Goal: Task Accomplishment & Management: Use online tool/utility

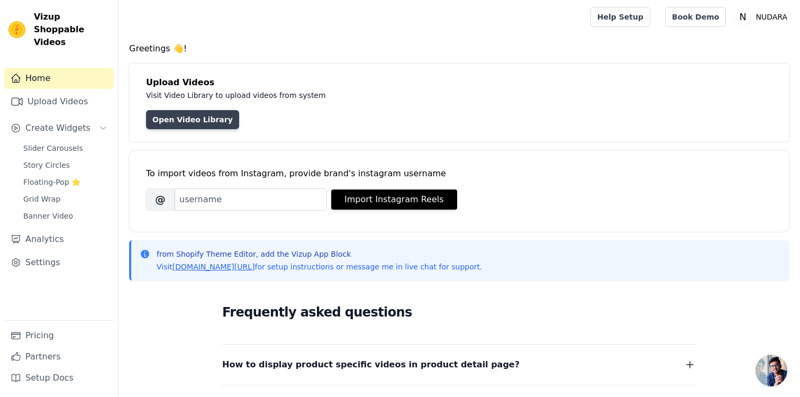
click at [197, 122] on link "Open Video Library" at bounding box center [192, 119] width 93 height 19
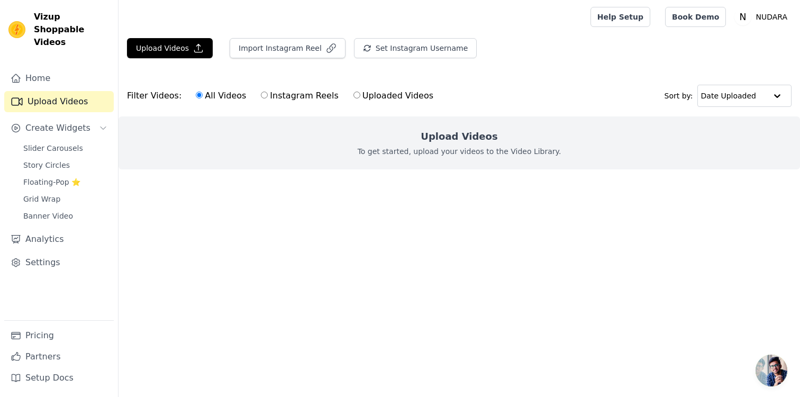
click at [437, 141] on h2 "Upload Videos" at bounding box center [459, 136] width 77 height 15
click at [148, 44] on button "Upload Videos" at bounding box center [170, 48] width 86 height 20
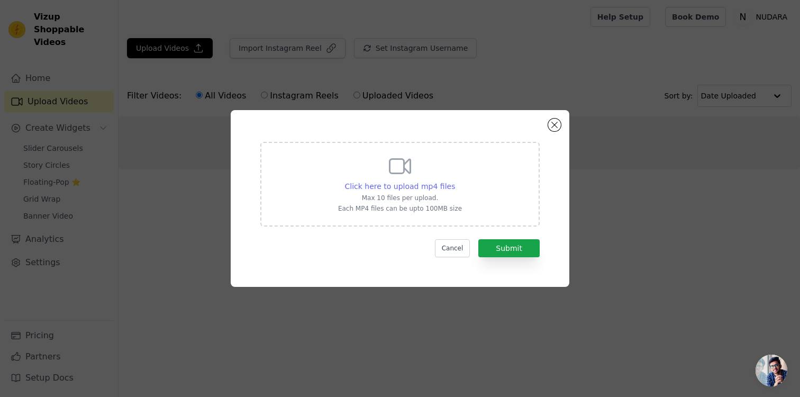
click at [409, 187] on span "Click here to upload mp4 files" at bounding box center [400, 186] width 111 height 8
click at [455, 181] on input "Click here to upload mp4 files Max 10 files per upload. Each MP4 files can be u…" at bounding box center [455, 181] width 1 height 1
type input "C:\fakepath\ssstik.io_@italiajjacqueline_1756123001024.mp4"
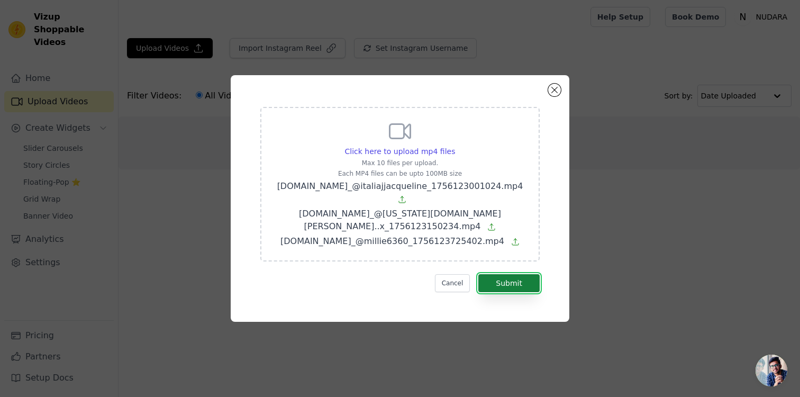
click at [509, 274] on button "Submit" at bounding box center [509, 283] width 61 height 18
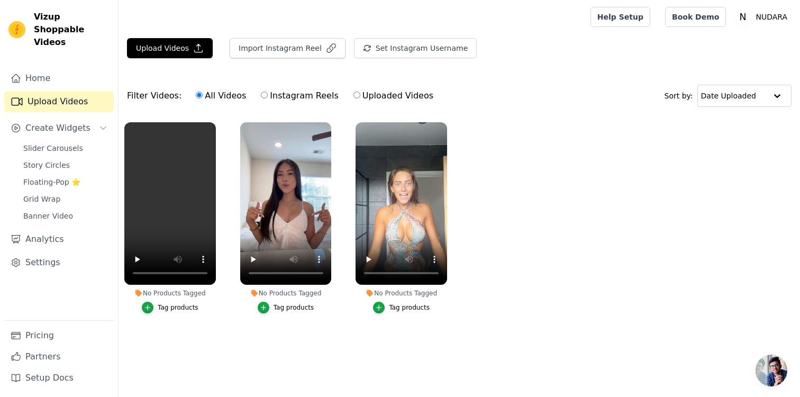
click at [181, 310] on div "Tag products" at bounding box center [178, 307] width 41 height 8
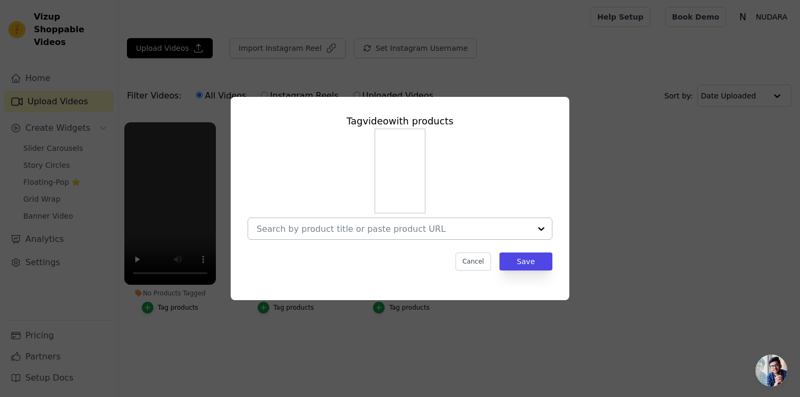
click at [336, 227] on input "No Products Tagged Tag video with products Cancel Save Tag products" at bounding box center [394, 229] width 274 height 10
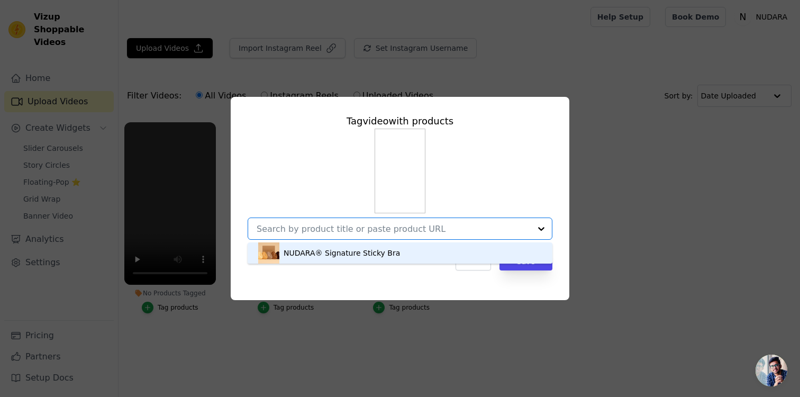
click at [329, 256] on div "NUDARA® Signature Sticky Bra" at bounding box center [342, 253] width 116 height 11
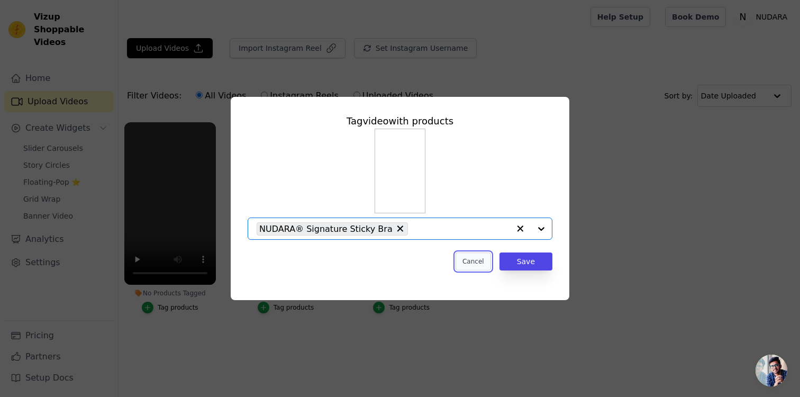
click at [473, 261] on button "Cancel" at bounding box center [473, 262] width 35 height 18
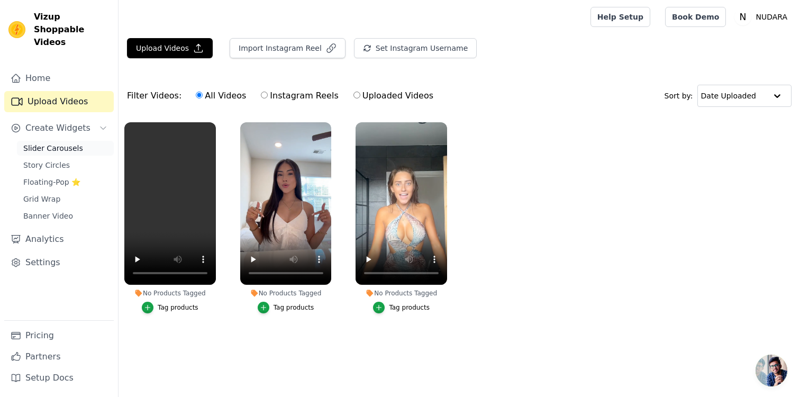
click at [78, 141] on link "Slider Carousels" at bounding box center [65, 148] width 97 height 15
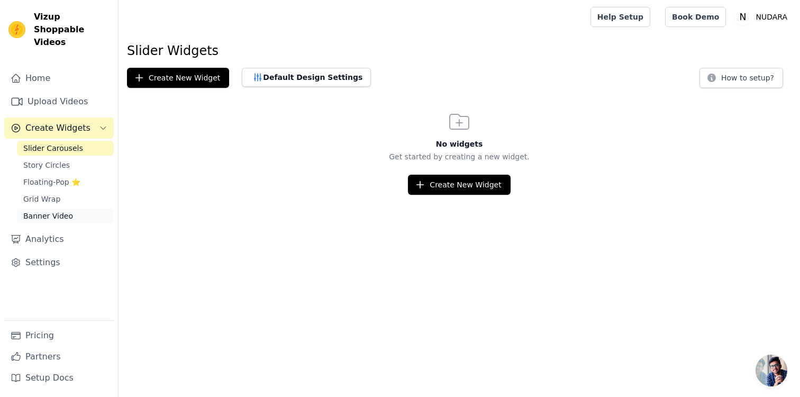
click at [74, 209] on link "Banner Video" at bounding box center [65, 216] width 97 height 15
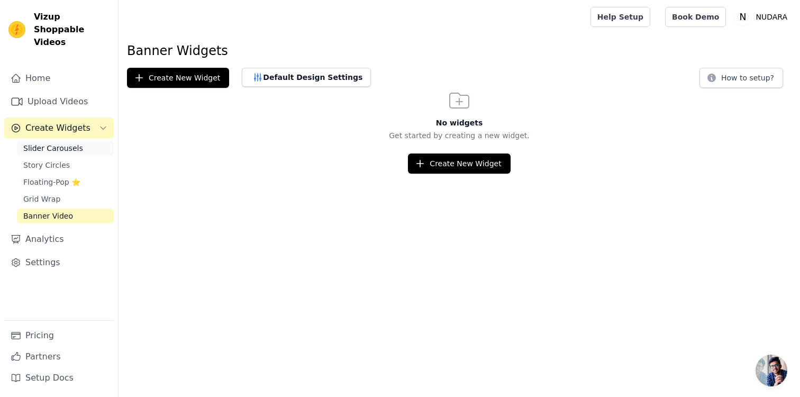
click at [80, 141] on link "Slider Carousels" at bounding box center [65, 148] width 97 height 15
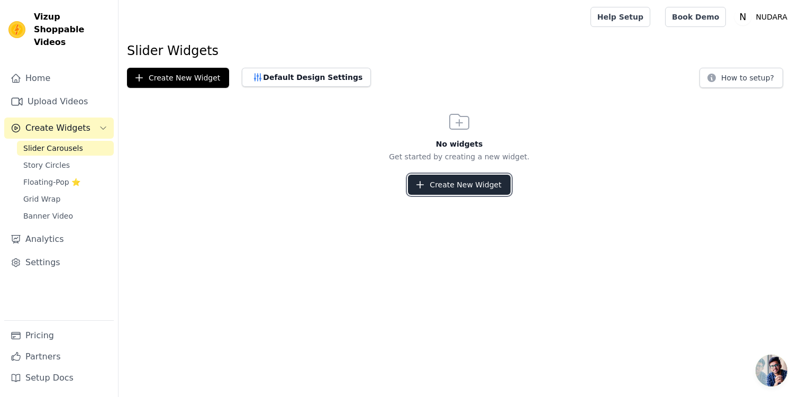
click at [463, 177] on button "Create New Widget" at bounding box center [459, 185] width 102 height 20
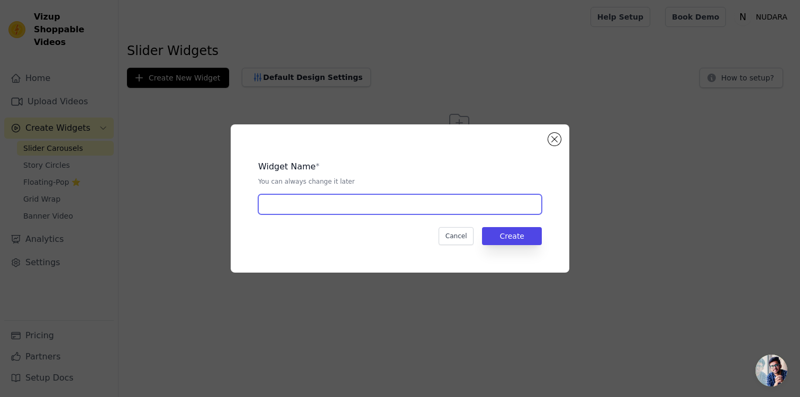
click at [431, 211] on input "text" at bounding box center [400, 204] width 284 height 20
type input "Sticky Bra Slider"
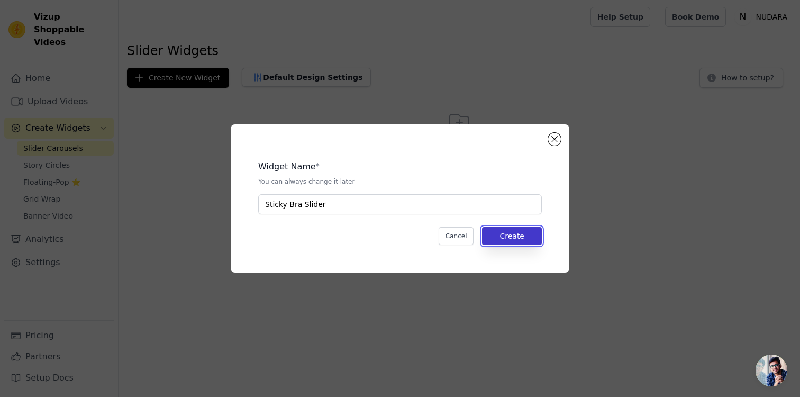
click at [520, 235] on button "Create" at bounding box center [512, 236] width 60 height 18
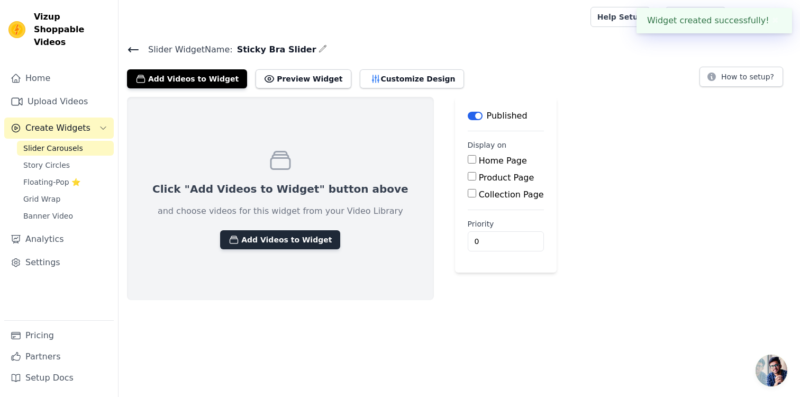
click at [260, 238] on button "Add Videos to Widget" at bounding box center [280, 239] width 120 height 19
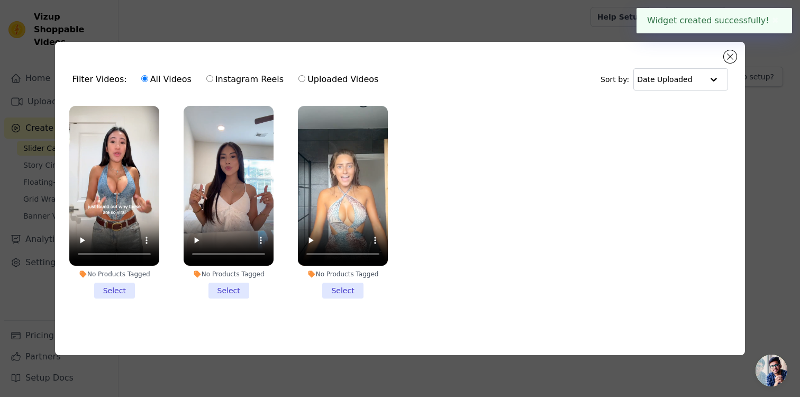
click at [116, 293] on li "No Products Tagged Select" at bounding box center [114, 202] width 90 height 193
click at [0, 0] on input "No Products Tagged Select" at bounding box center [0, 0] width 0 height 0
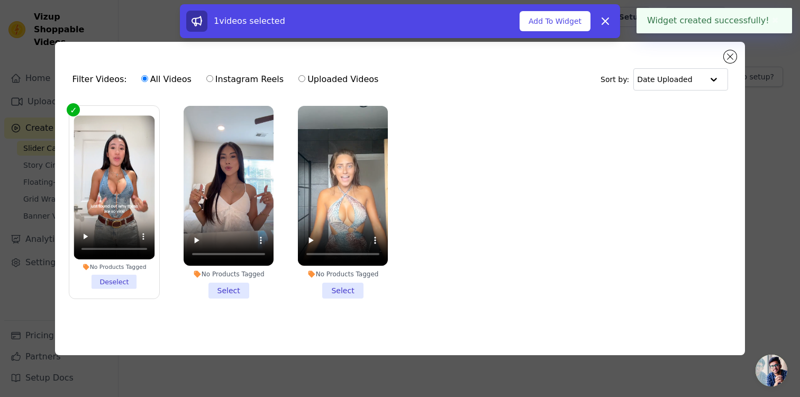
click at [225, 288] on li "No Products Tagged Select" at bounding box center [229, 202] width 90 height 193
click at [0, 0] on input "No Products Tagged Select" at bounding box center [0, 0] width 0 height 0
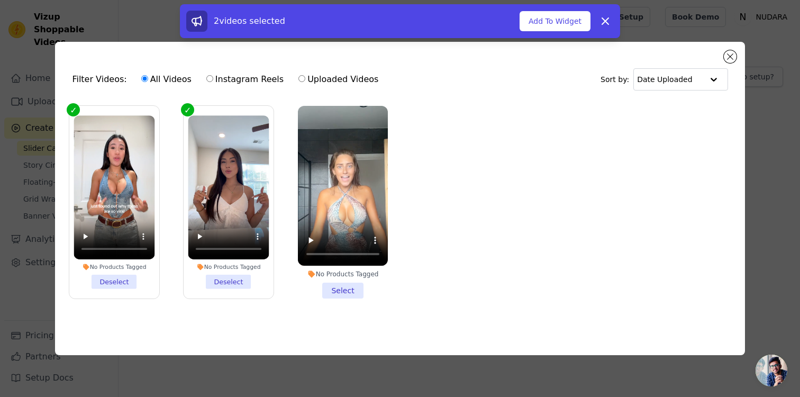
click at [347, 294] on li "No Products Tagged Select" at bounding box center [343, 202] width 90 height 193
click at [0, 0] on input "No Products Tagged Select" at bounding box center [0, 0] width 0 height 0
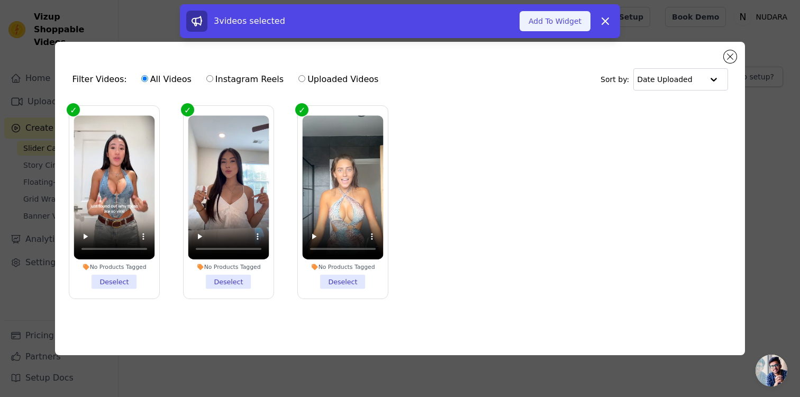
click at [563, 20] on button "Add To Widget" at bounding box center [555, 21] width 71 height 20
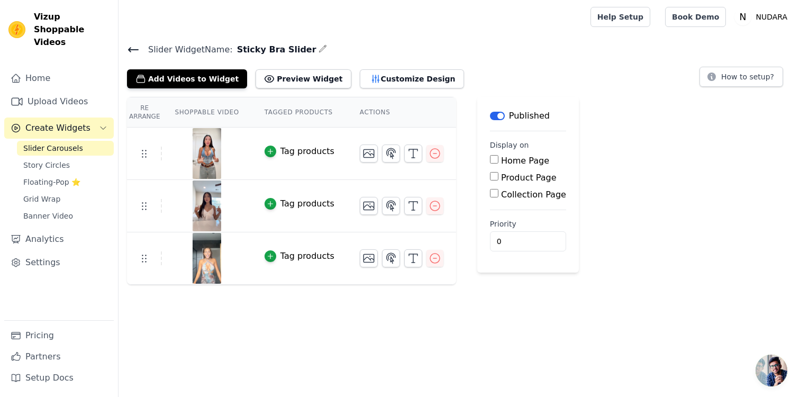
click at [492, 177] on input "Product Page" at bounding box center [494, 176] width 8 height 8
checkbox input "true"
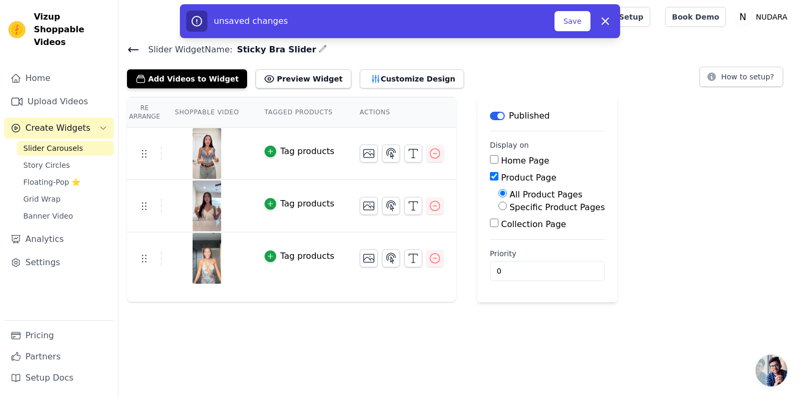
click at [502, 207] on input "Specific Product Pages" at bounding box center [503, 206] width 8 height 8
radio input "true"
click at [512, 229] on button "Select Products" at bounding box center [534, 231] width 71 height 18
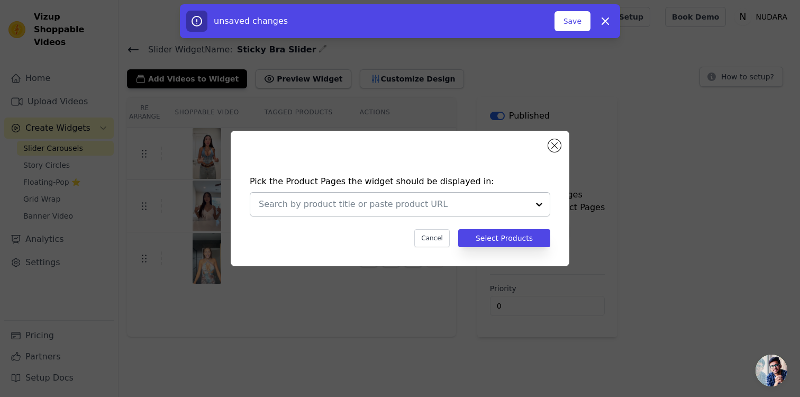
click at [431, 209] on input "text" at bounding box center [394, 204] width 270 height 13
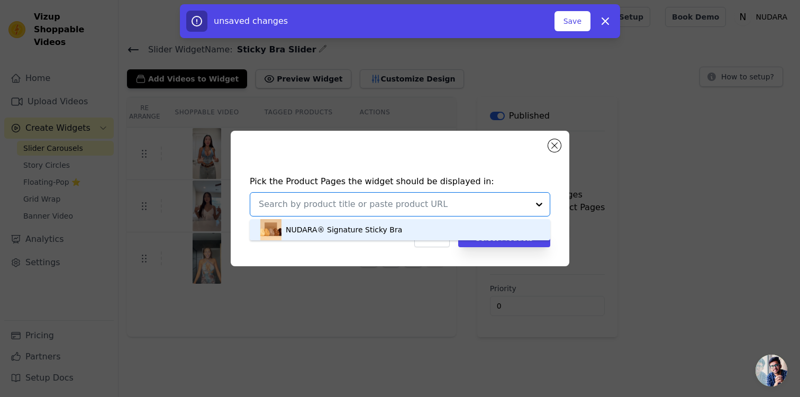
click at [411, 231] on div "NUDARA® Signature Sticky Bra" at bounding box center [399, 229] width 279 height 21
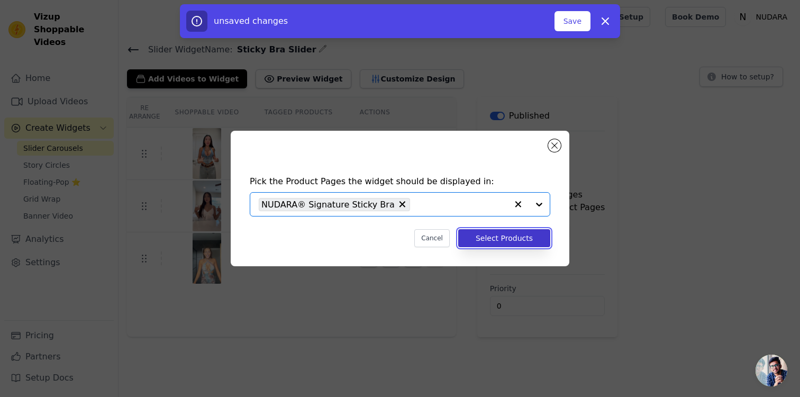
click at [475, 237] on button "Select Products" at bounding box center [504, 238] width 92 height 18
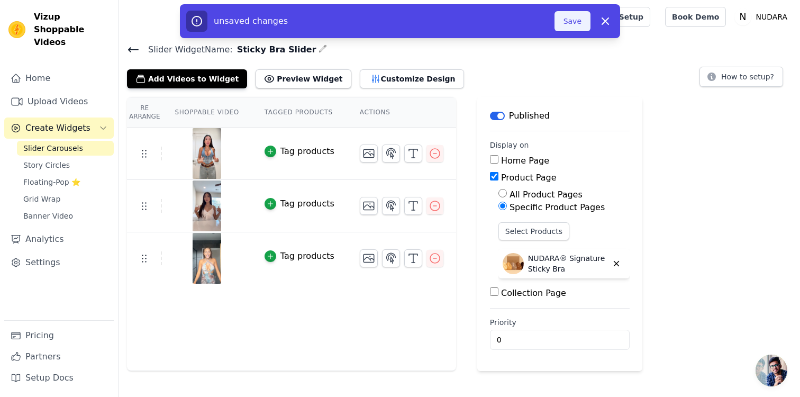
click at [573, 15] on button "Save" at bounding box center [573, 21] width 36 height 20
click at [578, 14] on button "Save" at bounding box center [573, 21] width 36 height 20
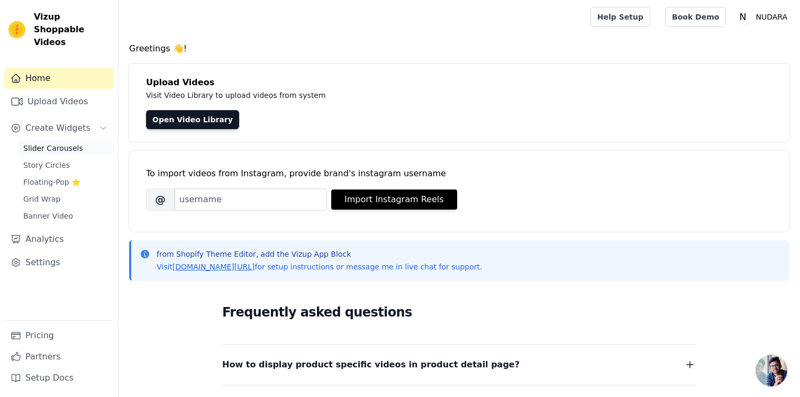
click at [57, 143] on span "Slider Carousels" at bounding box center [53, 148] width 60 height 11
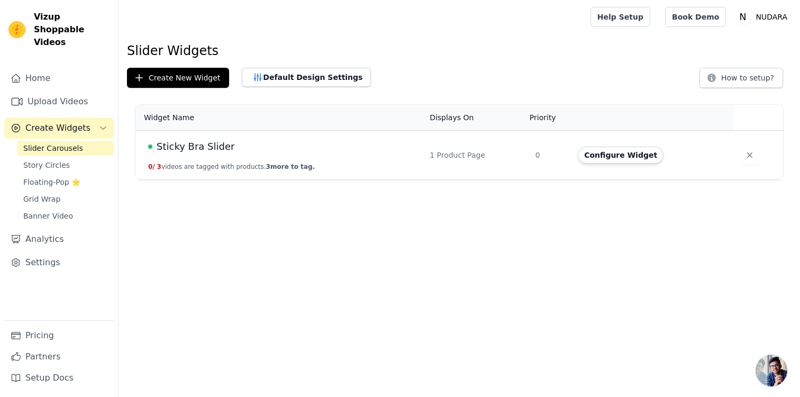
click at [200, 146] on span "Sticky Bra Slider" at bounding box center [196, 146] width 78 height 15
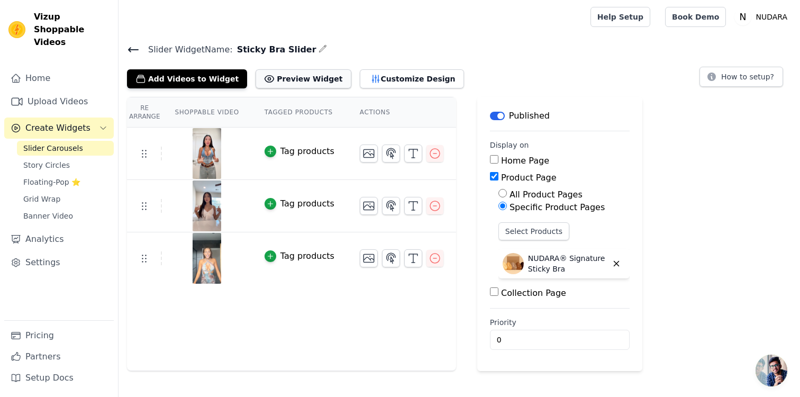
click at [306, 80] on button "Preview Widget" at bounding box center [303, 78] width 95 height 19
click at [387, 74] on button "Customize Design" at bounding box center [412, 78] width 104 height 19
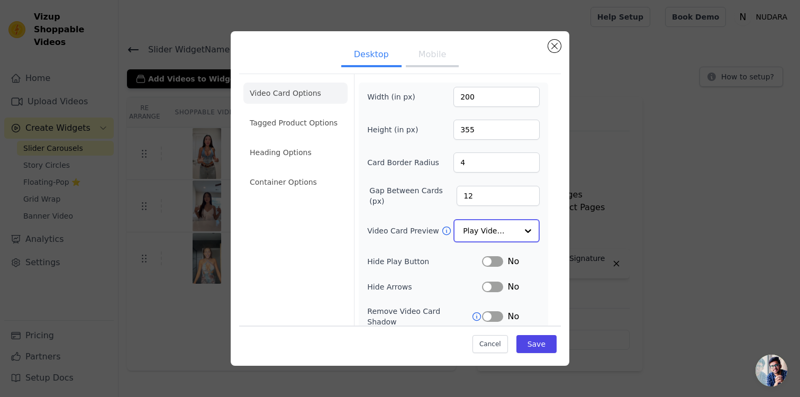
click at [498, 232] on input "Video Card Preview" at bounding box center [490, 230] width 55 height 21
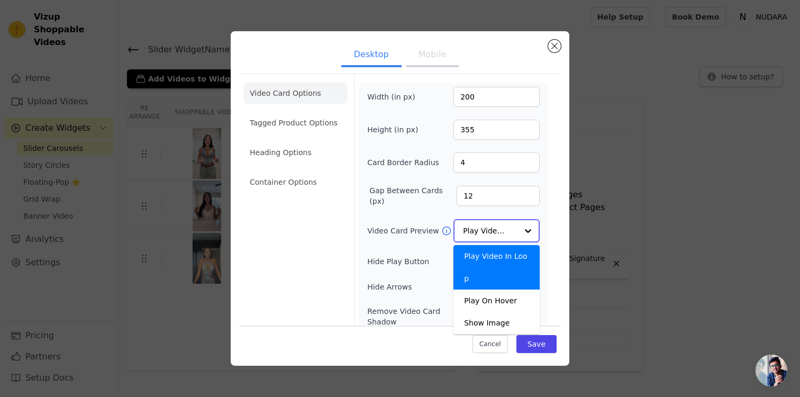
click at [494, 232] on input "Video Card Preview" at bounding box center [490, 230] width 55 height 21
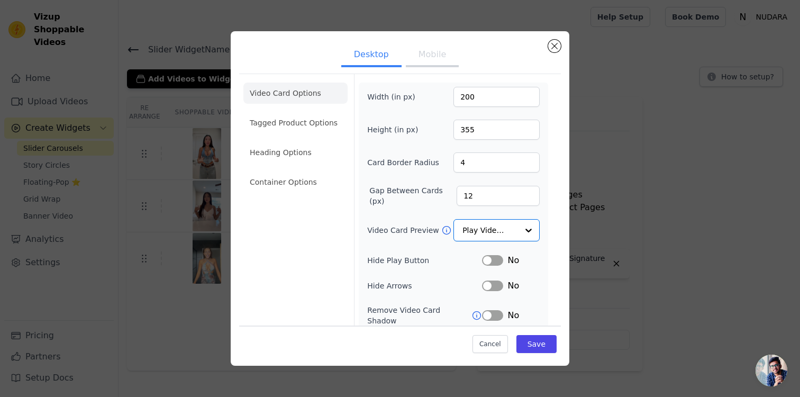
click at [443, 229] on icon at bounding box center [446, 230] width 11 height 11
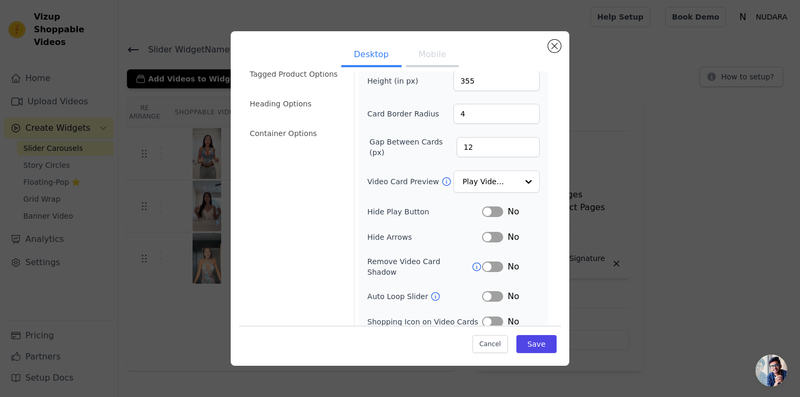
scroll to position [50, 0]
click at [475, 179] on input "Video Card Preview" at bounding box center [490, 180] width 55 height 21
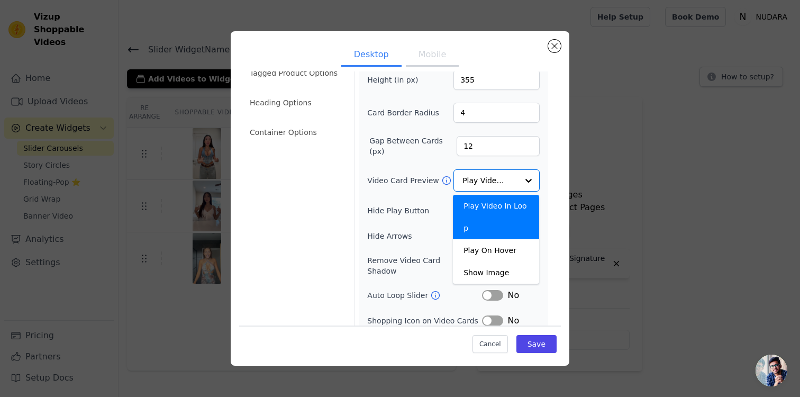
click at [397, 186] on div "Video Card Preview Play Video In Loop Play On Hover Show Image Option Play Vide…" at bounding box center [453, 180] width 173 height 22
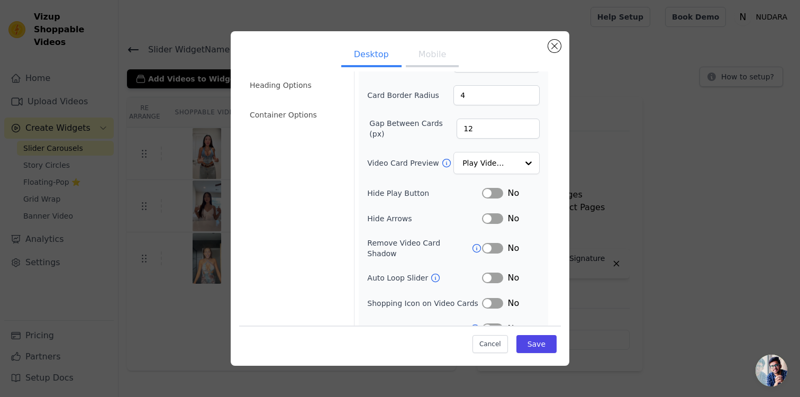
scroll to position [77, 0]
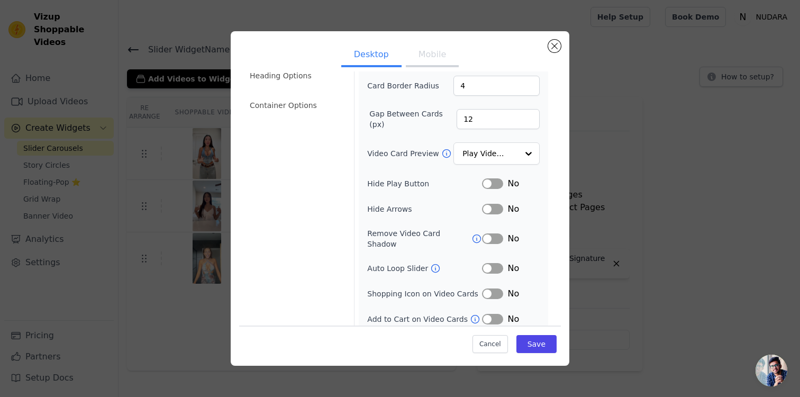
click at [492, 184] on button "Label" at bounding box center [492, 183] width 21 height 11
click at [489, 209] on button "Label" at bounding box center [492, 209] width 21 height 11
click at [489, 263] on button "Label" at bounding box center [492, 268] width 21 height 11
click at [529, 343] on button "Save" at bounding box center [537, 344] width 40 height 18
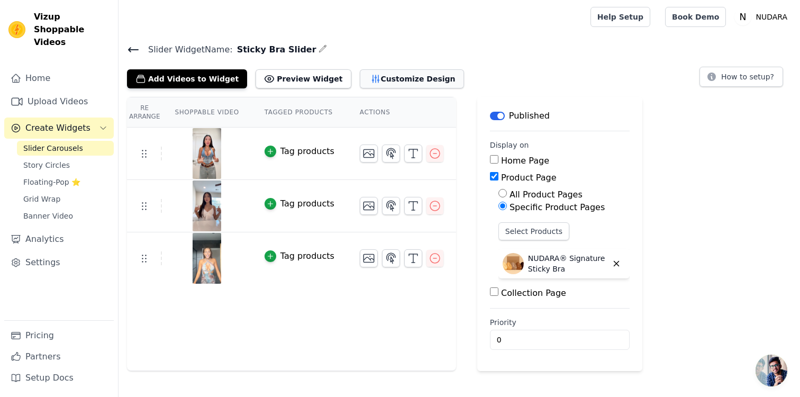
click at [365, 74] on button "Customize Design" at bounding box center [412, 78] width 104 height 19
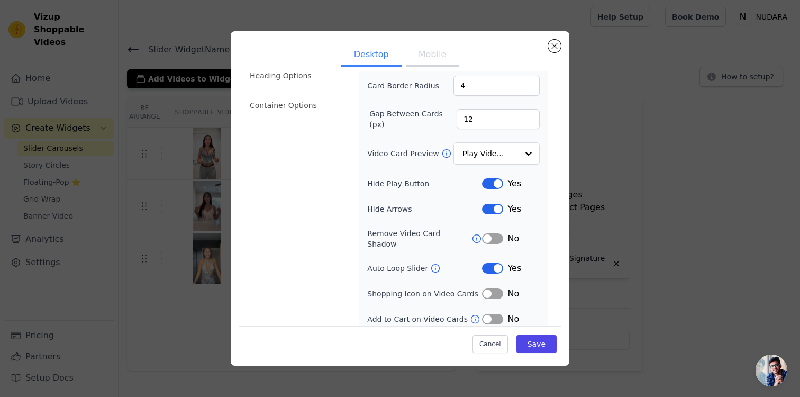
click at [495, 263] on button "Label" at bounding box center [492, 268] width 21 height 11
click at [538, 345] on button "Save" at bounding box center [537, 344] width 40 height 18
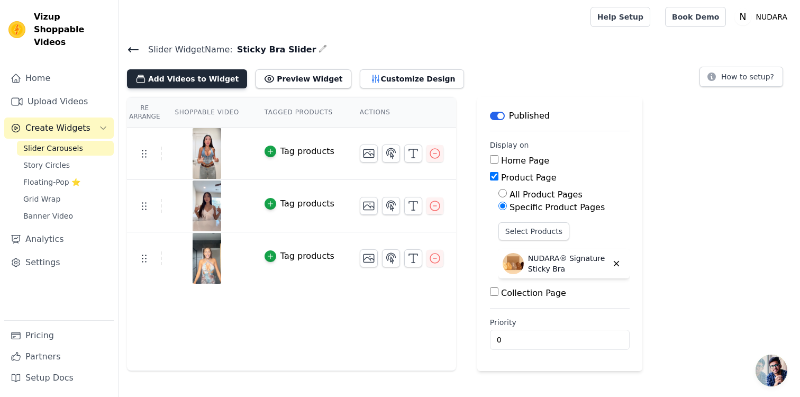
click at [195, 85] on button "Add Videos to Widget" at bounding box center [187, 78] width 120 height 19
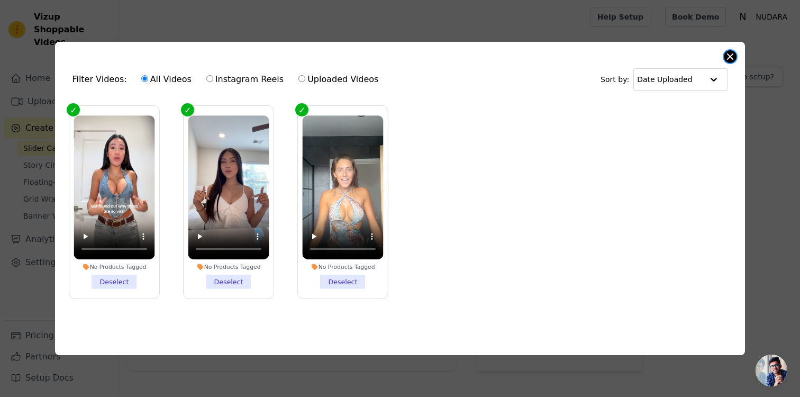
click at [729, 60] on button "Close modal" at bounding box center [730, 56] width 13 height 13
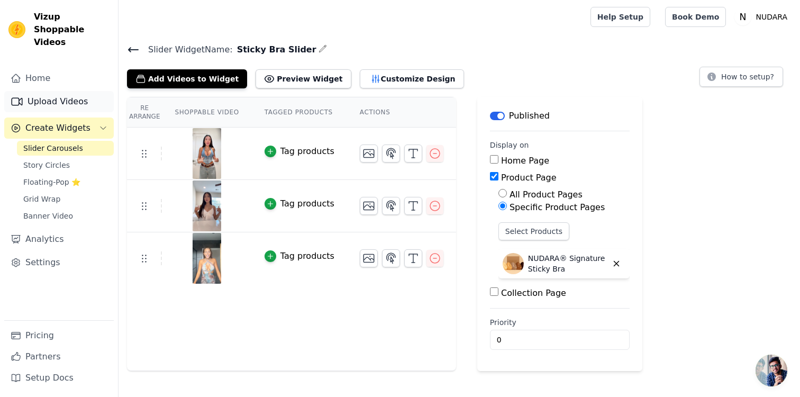
click at [70, 94] on link "Upload Videos" at bounding box center [59, 101] width 110 height 21
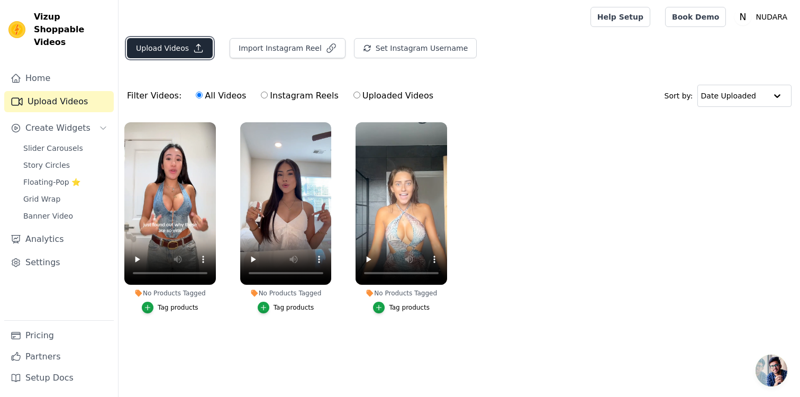
click at [169, 57] on button "Upload Videos" at bounding box center [170, 48] width 86 height 20
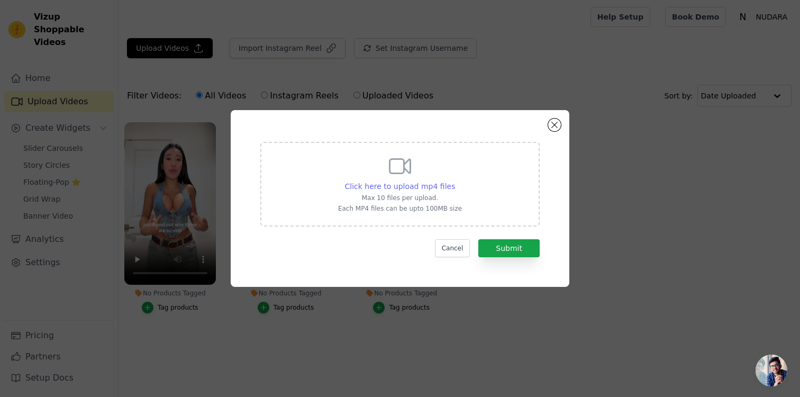
click at [411, 184] on span "Click here to upload mp4 files" at bounding box center [400, 186] width 111 height 8
click at [455, 181] on input "Click here to upload mp4 files Max 10 files per upload. Each MP4 files can be u…" at bounding box center [455, 181] width 1 height 1
type input "C:\fakepath\ssstik.io_@daniellebreeds_1756118106054.mp4"
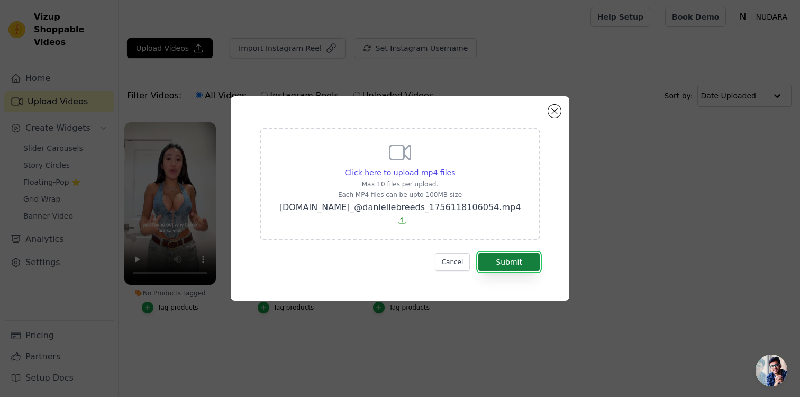
click at [508, 253] on button "Submit" at bounding box center [509, 262] width 61 height 18
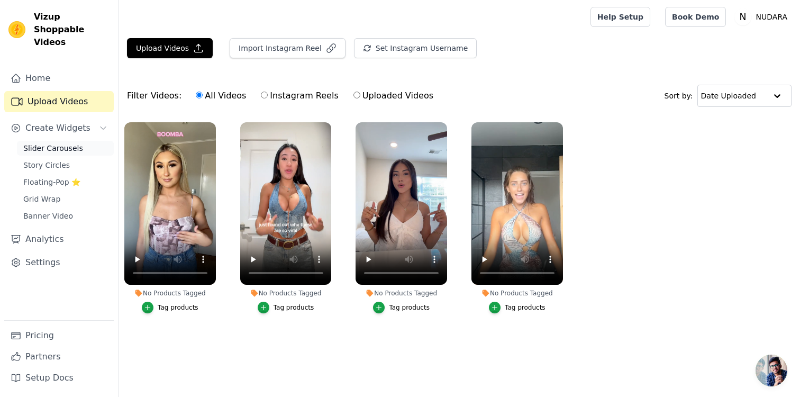
click at [56, 143] on span "Slider Carousels" at bounding box center [53, 148] width 60 height 11
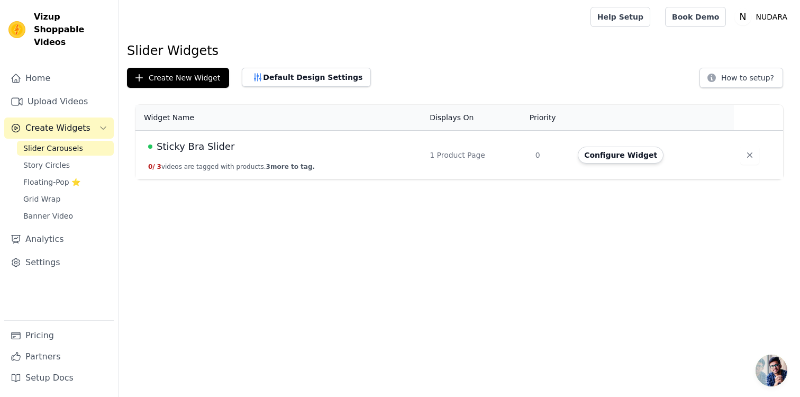
click at [184, 149] on span "Sticky Bra Slider" at bounding box center [196, 146] width 78 height 15
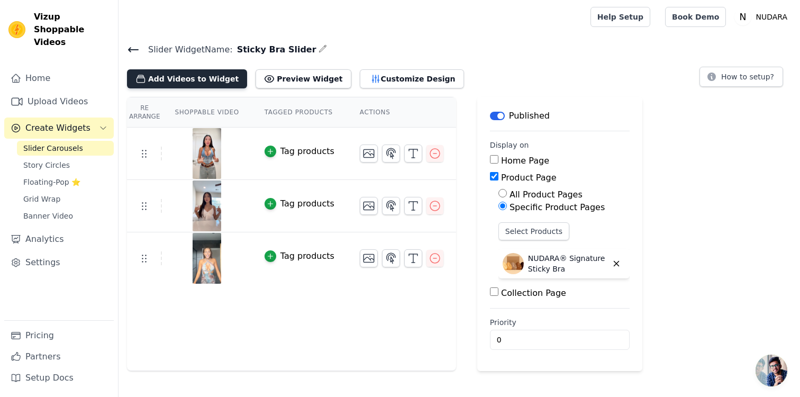
click at [200, 86] on button "Add Videos to Widget" at bounding box center [187, 78] width 120 height 19
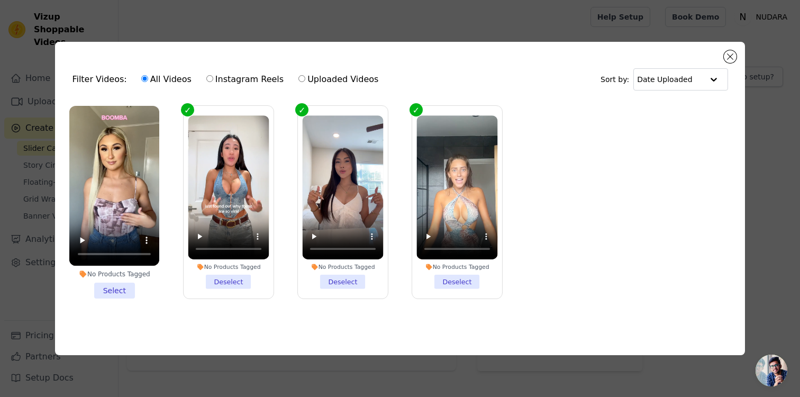
click at [106, 292] on li "No Products Tagged Select" at bounding box center [114, 202] width 90 height 193
click at [0, 0] on input "No Products Tagged Select" at bounding box center [0, 0] width 0 height 0
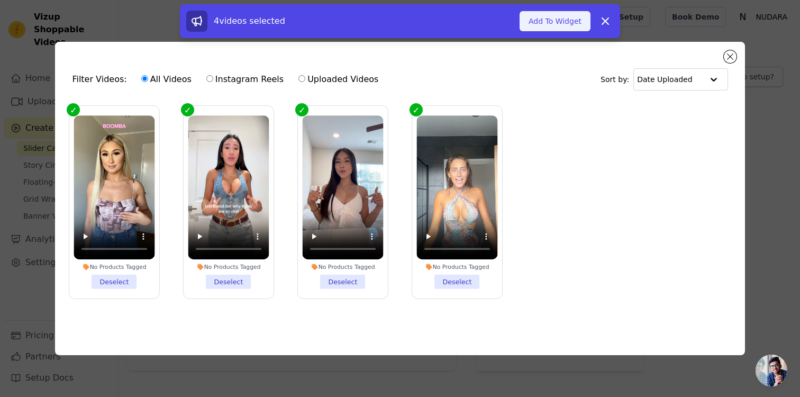
click at [534, 19] on button "Add To Widget" at bounding box center [555, 21] width 71 height 20
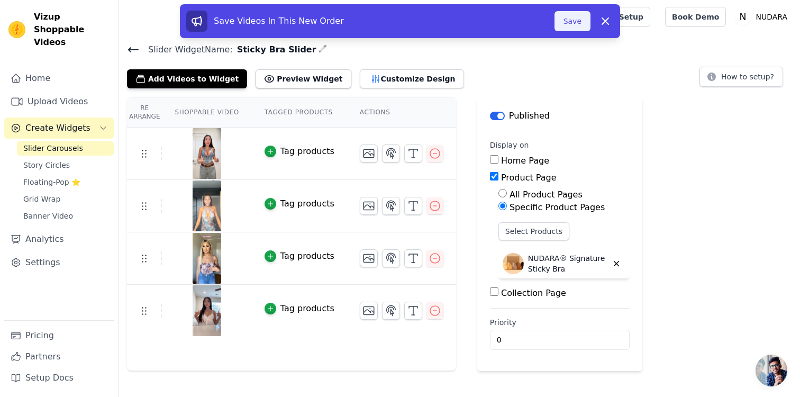
click at [572, 14] on button "Save" at bounding box center [573, 21] width 36 height 20
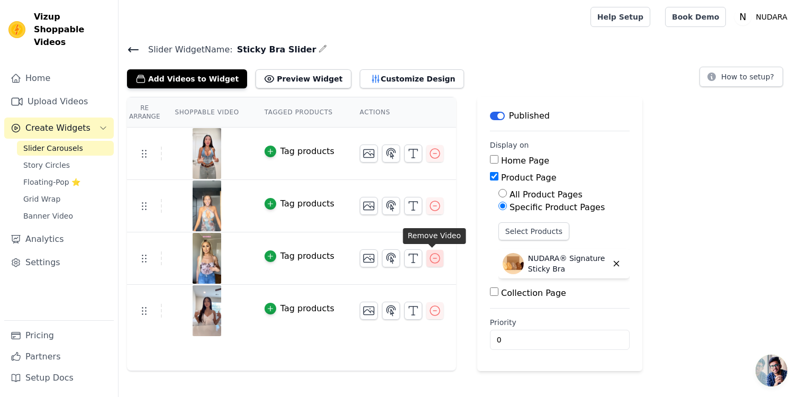
click at [432, 256] on icon "button" at bounding box center [435, 258] width 13 height 13
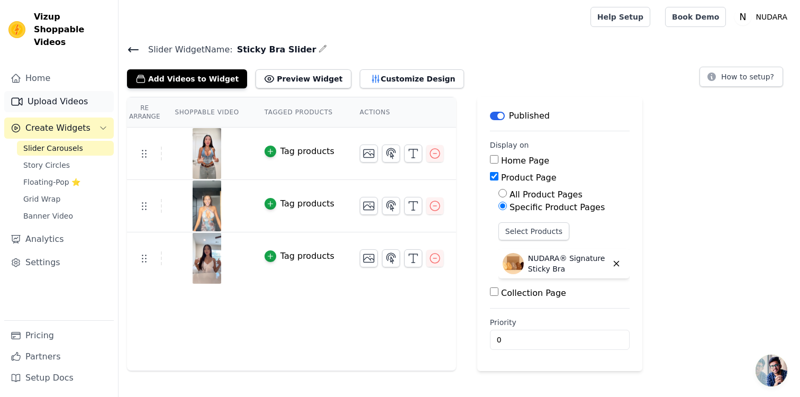
click at [48, 93] on link "Upload Videos" at bounding box center [59, 101] width 110 height 21
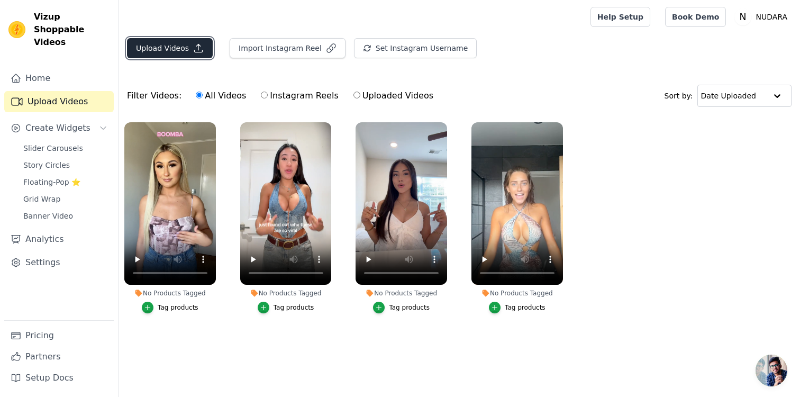
click at [172, 53] on button "Upload Videos" at bounding box center [170, 48] width 86 height 20
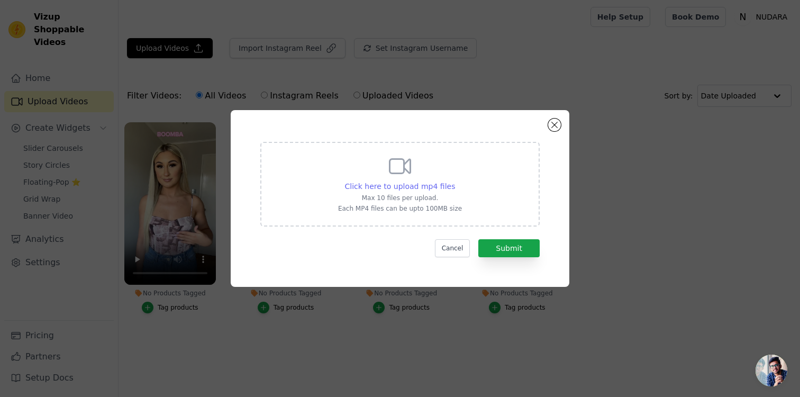
click at [417, 185] on span "Click here to upload mp4 files" at bounding box center [400, 186] width 111 height 8
click at [455, 181] on input "Click here to upload mp4 files Max 10 files per upload. Each MP4 files can be u…" at bounding box center [455, 181] width 1 height 1
type input "C:\fakepath\ssstik.io_@shopwithbrinspeaks_1756118136678.mp4"
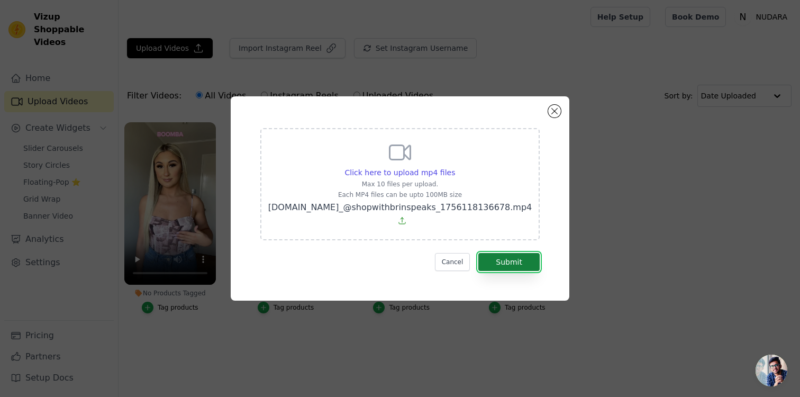
click at [511, 262] on button "Submit" at bounding box center [509, 262] width 61 height 18
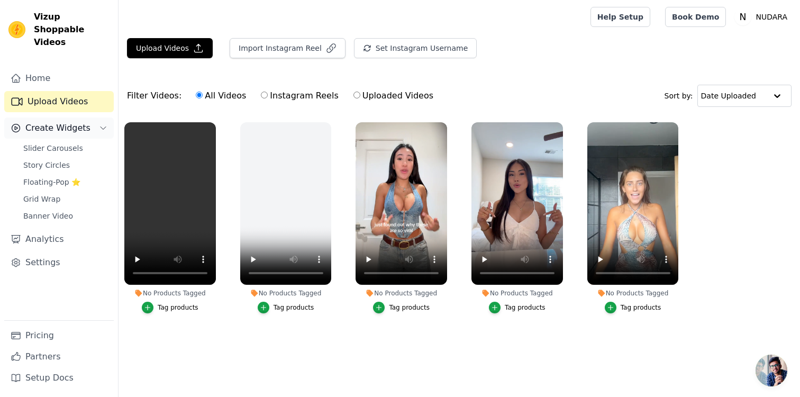
click at [68, 122] on span "Create Widgets" at bounding box center [57, 128] width 65 height 13
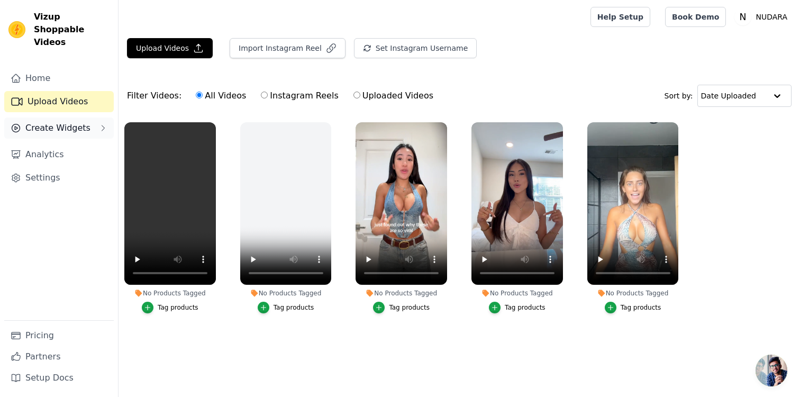
click at [68, 122] on span "Create Widgets" at bounding box center [57, 128] width 65 height 13
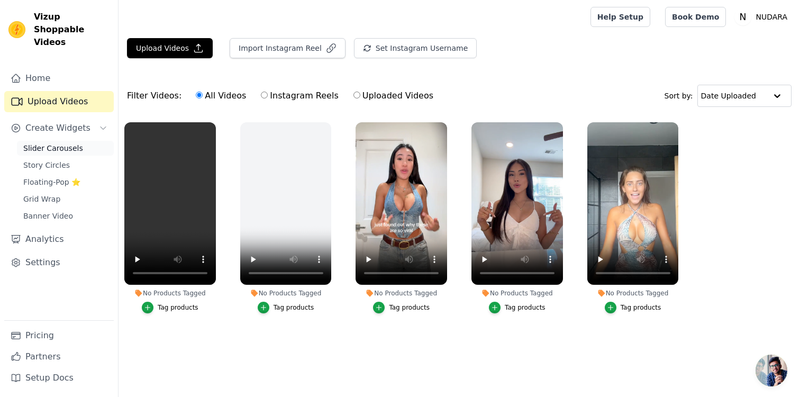
click at [66, 143] on span "Slider Carousels" at bounding box center [53, 148] width 60 height 11
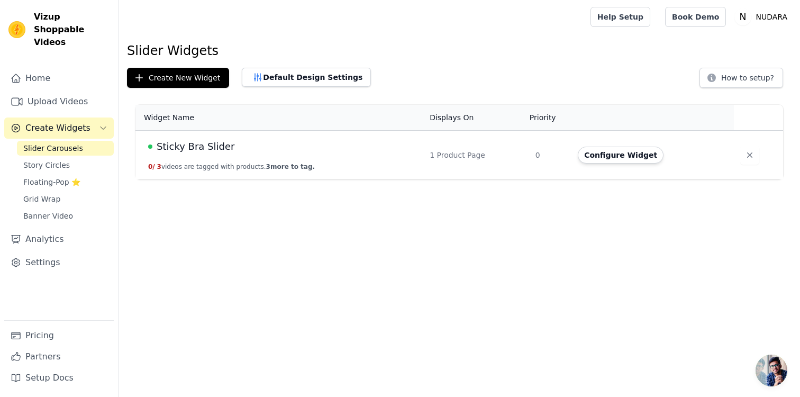
click at [182, 147] on span "Sticky Bra Slider" at bounding box center [196, 146] width 78 height 15
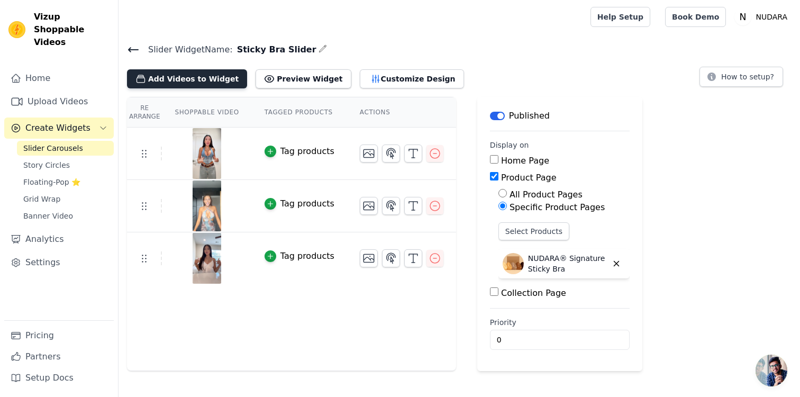
click at [197, 71] on button "Add Videos to Widget" at bounding box center [187, 78] width 120 height 19
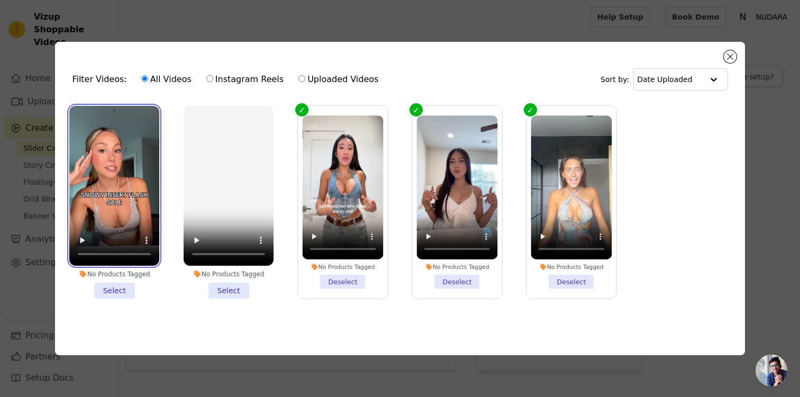
click at [137, 199] on video at bounding box center [114, 186] width 90 height 160
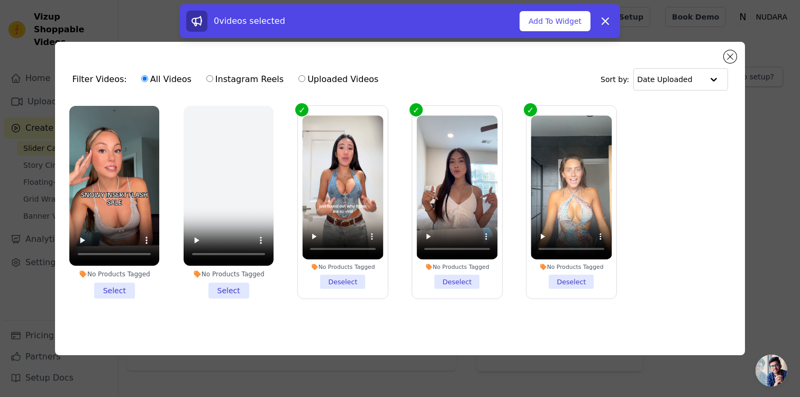
click at [121, 293] on li "No Products Tagged Select" at bounding box center [114, 202] width 90 height 193
click at [0, 0] on input "No Products Tagged Select" at bounding box center [0, 0] width 0 height 0
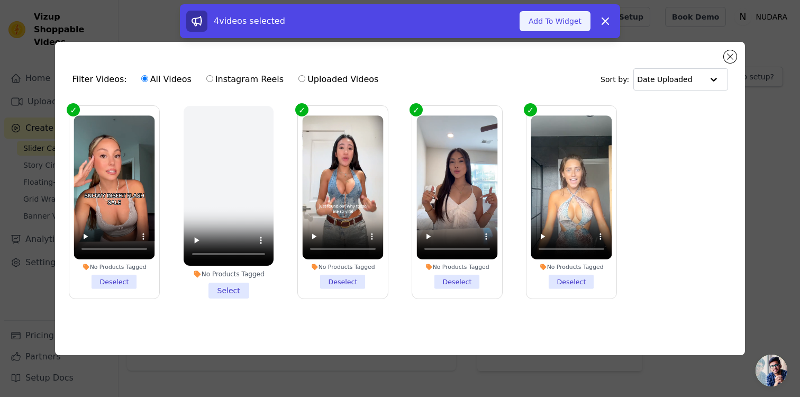
click at [545, 25] on button "Add To Widget" at bounding box center [555, 21] width 71 height 20
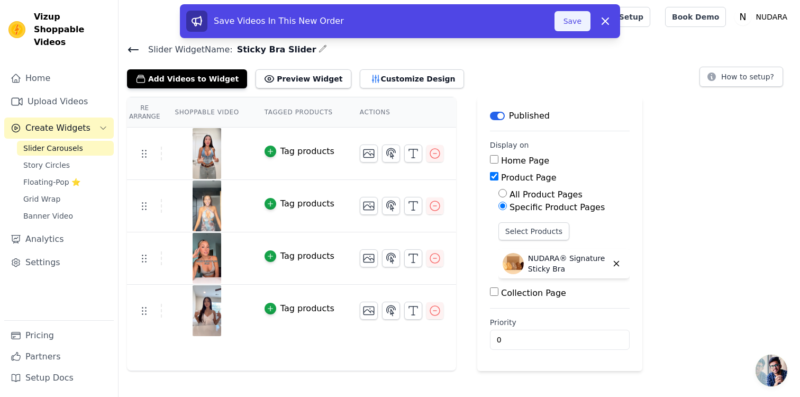
click at [582, 21] on button "Save" at bounding box center [573, 21] width 36 height 20
